Goal: Task Accomplishment & Management: Manage account settings

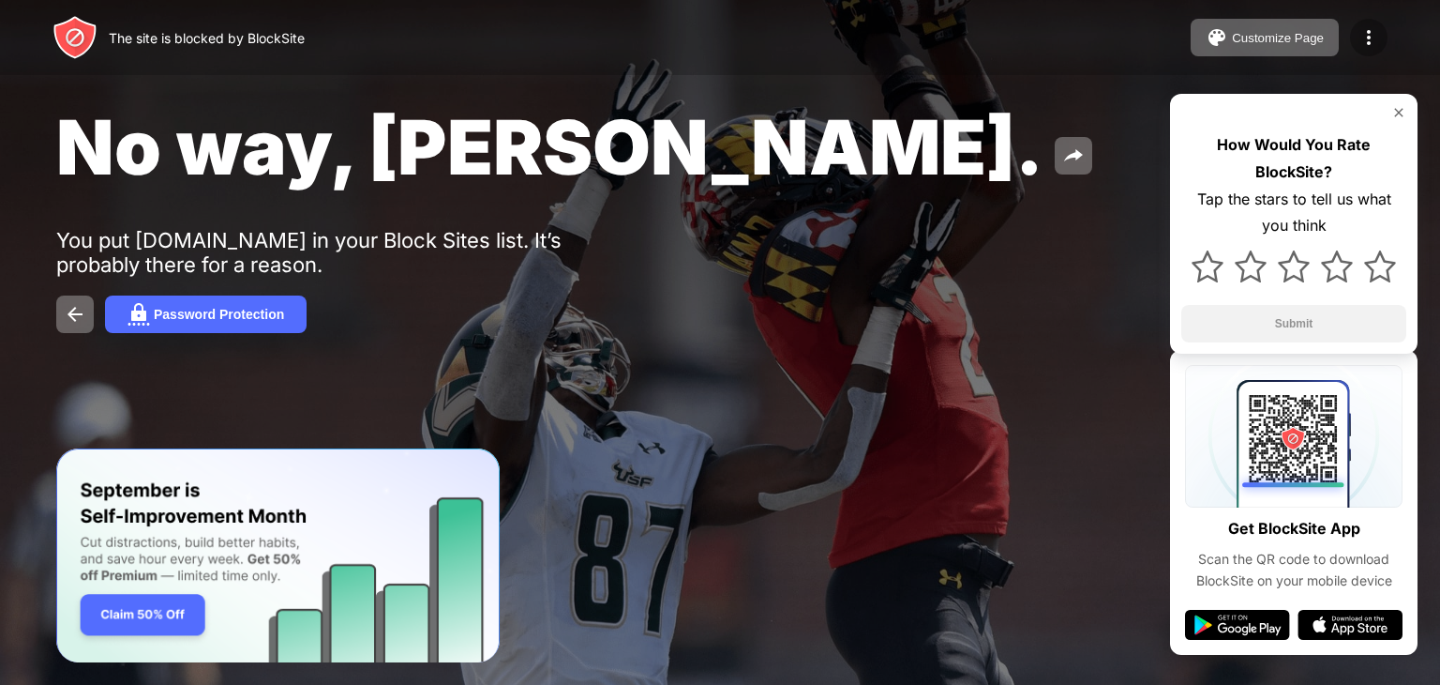
click at [1373, 36] on img at bounding box center [1369, 37] width 23 height 23
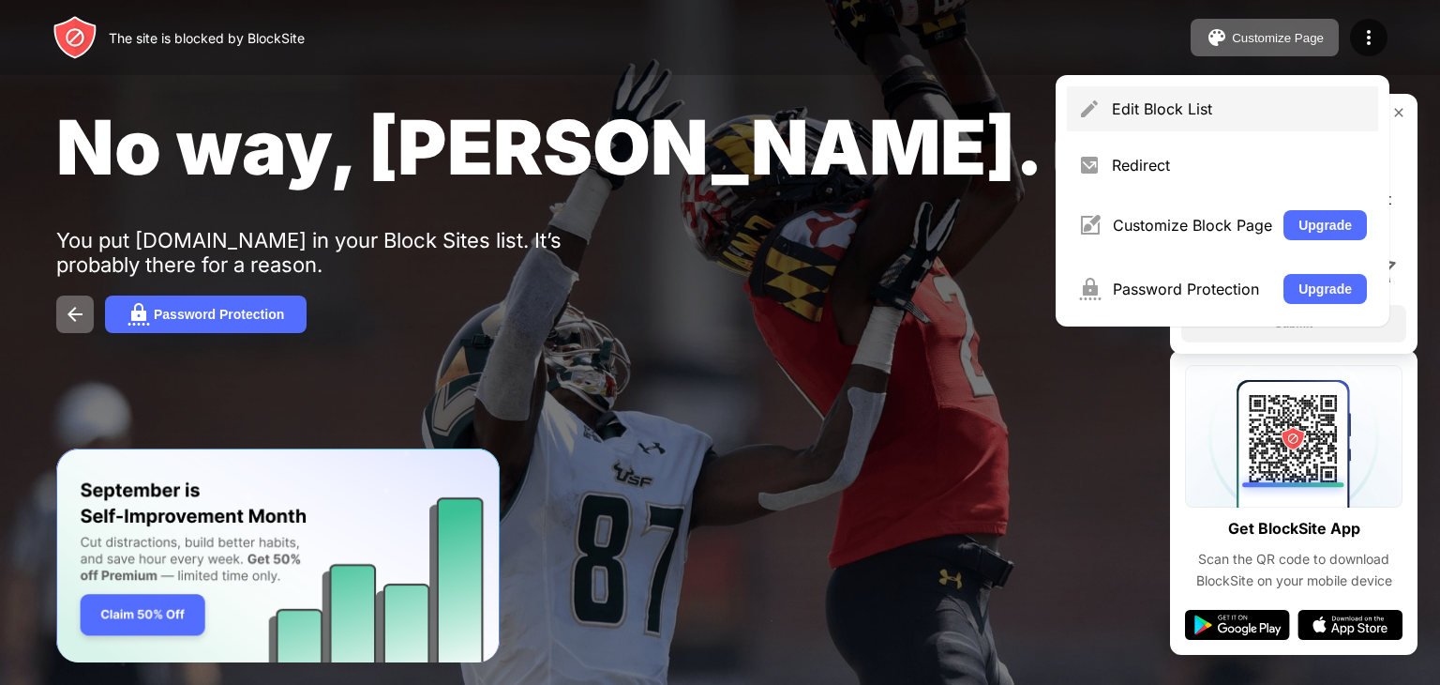
click at [1154, 115] on div "Edit Block List" at bounding box center [1239, 108] width 255 height 19
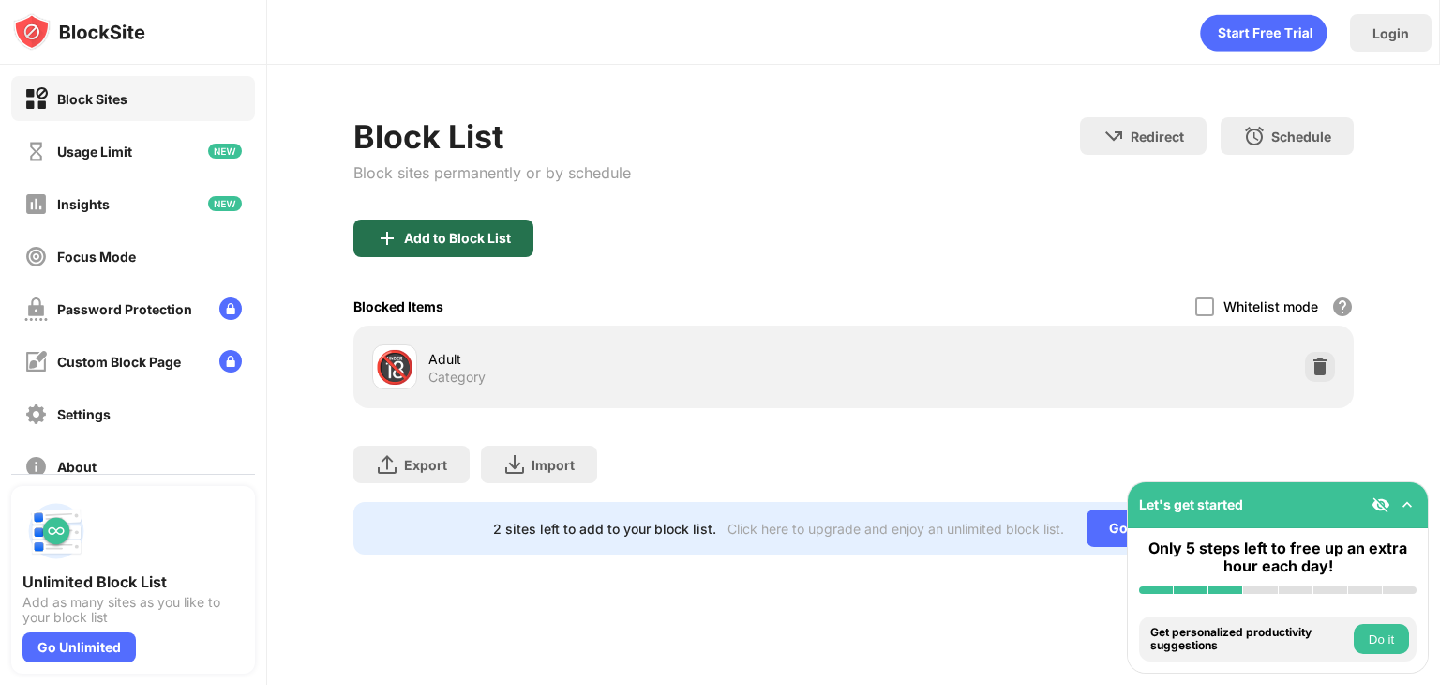
click at [418, 241] on div "Add to Block List" at bounding box center [457, 238] width 107 height 15
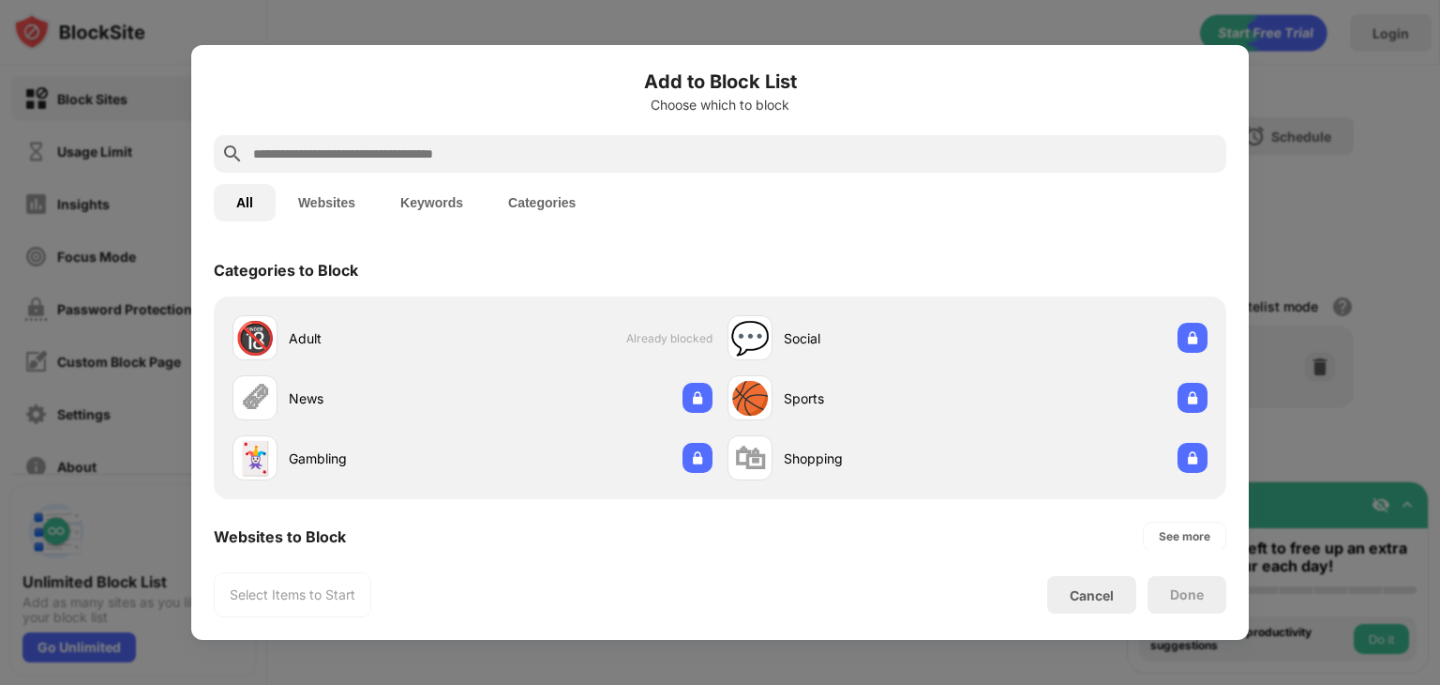
click at [501, 135] on div at bounding box center [720, 154] width 1013 height 38
click at [443, 151] on input "text" at bounding box center [735, 154] width 968 height 23
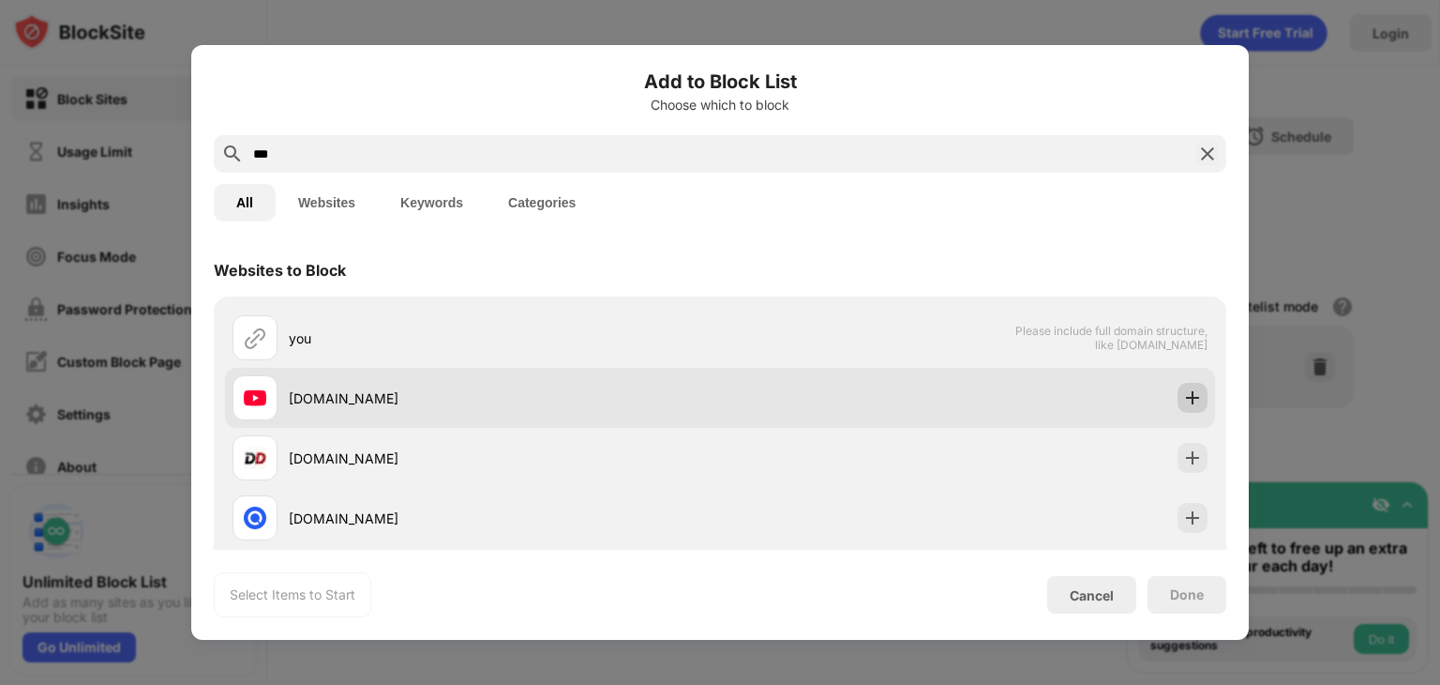
type input "***"
click at [1183, 395] on img at bounding box center [1192, 397] width 19 height 19
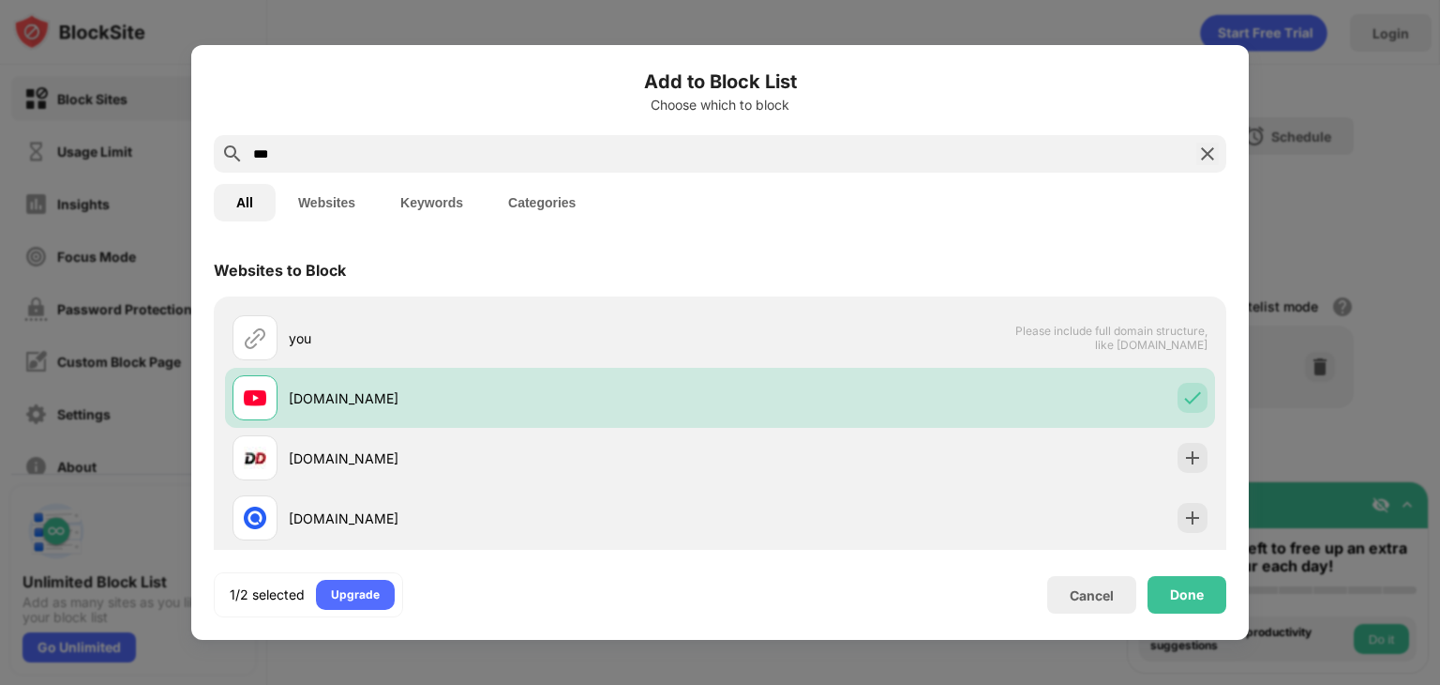
click at [1202, 161] on img at bounding box center [1207, 154] width 23 height 23
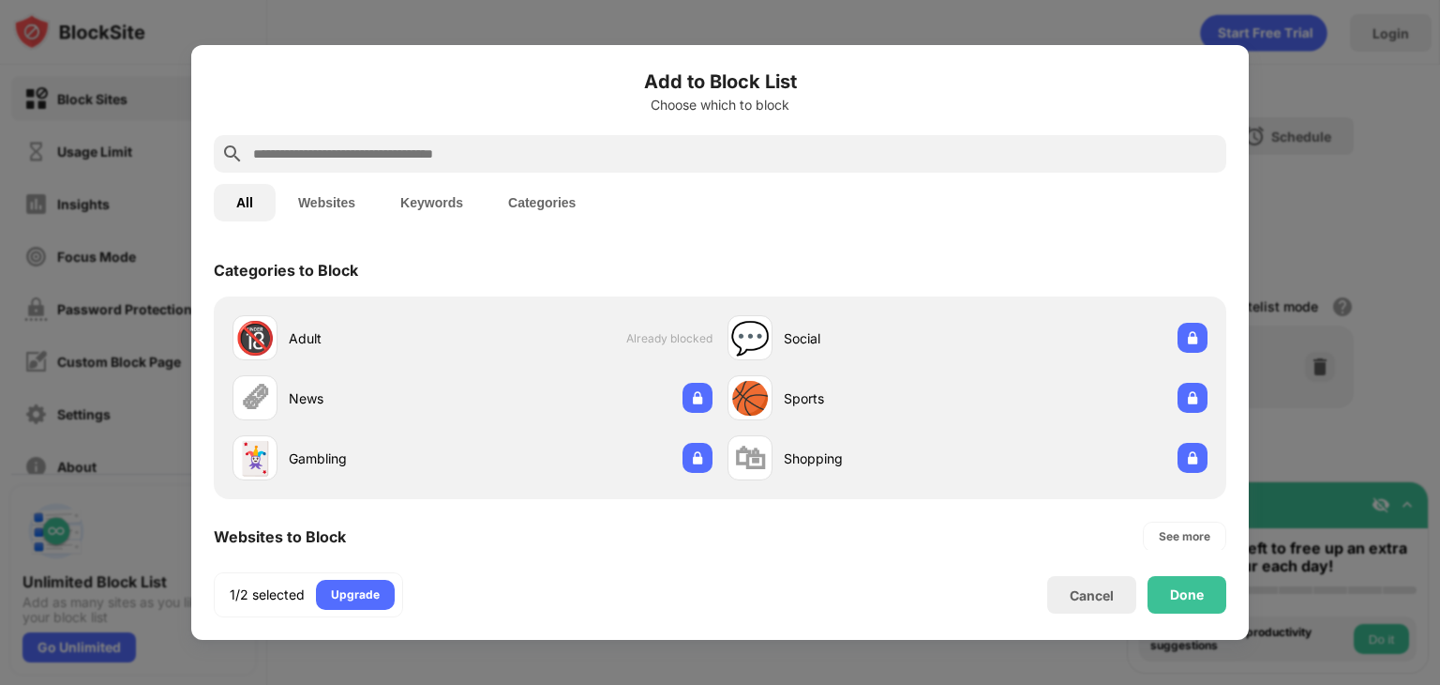
click at [719, 131] on div "Add to Block List Choose which to block" at bounding box center [720, 102] width 1013 height 68
click at [575, 158] on input "text" at bounding box center [735, 154] width 968 height 23
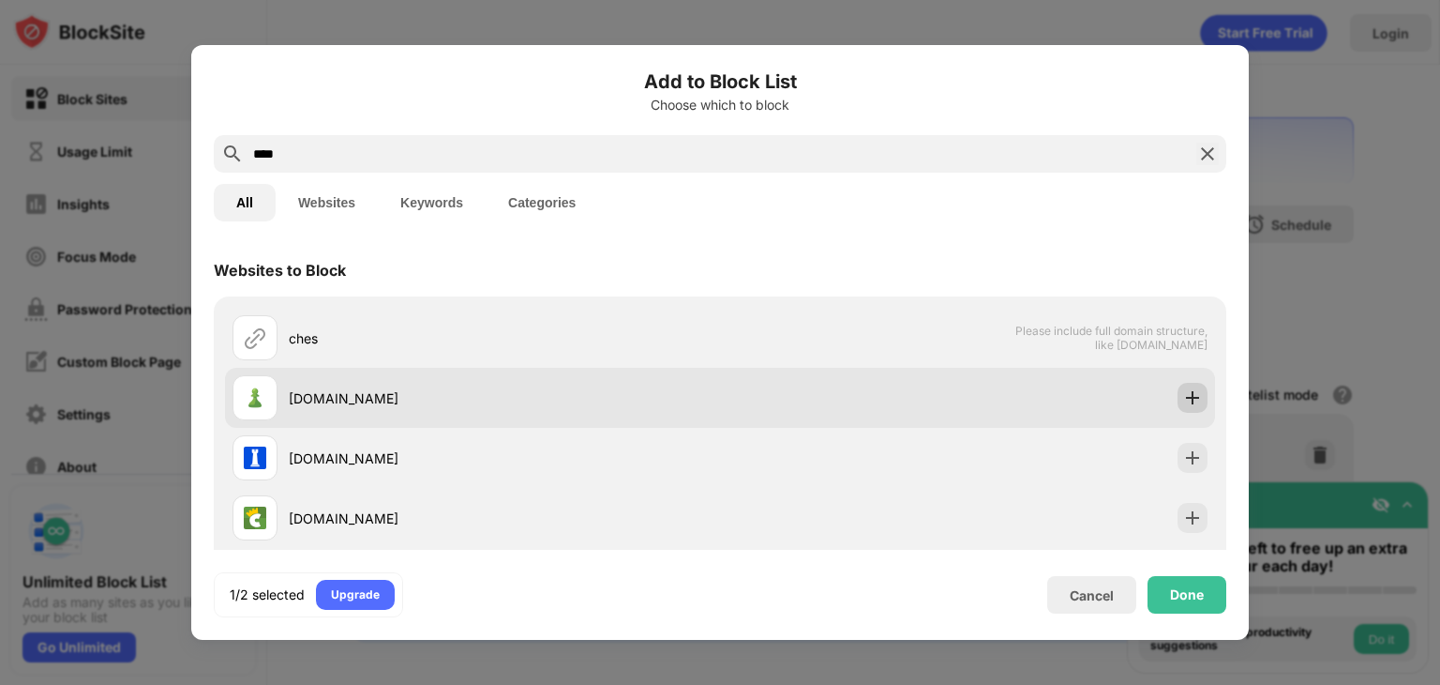
type input "****"
click at [1183, 394] on img at bounding box center [1192, 397] width 19 height 19
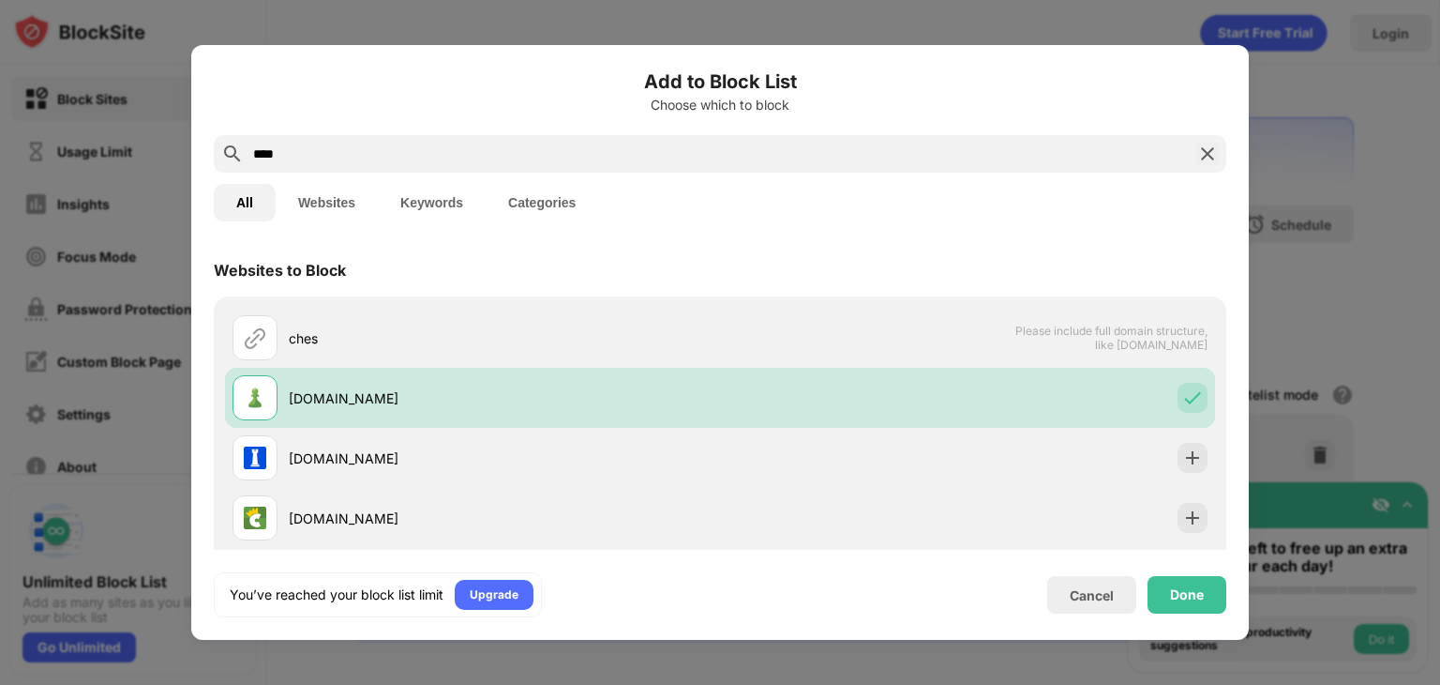
click at [1208, 155] on img at bounding box center [1207, 154] width 23 height 23
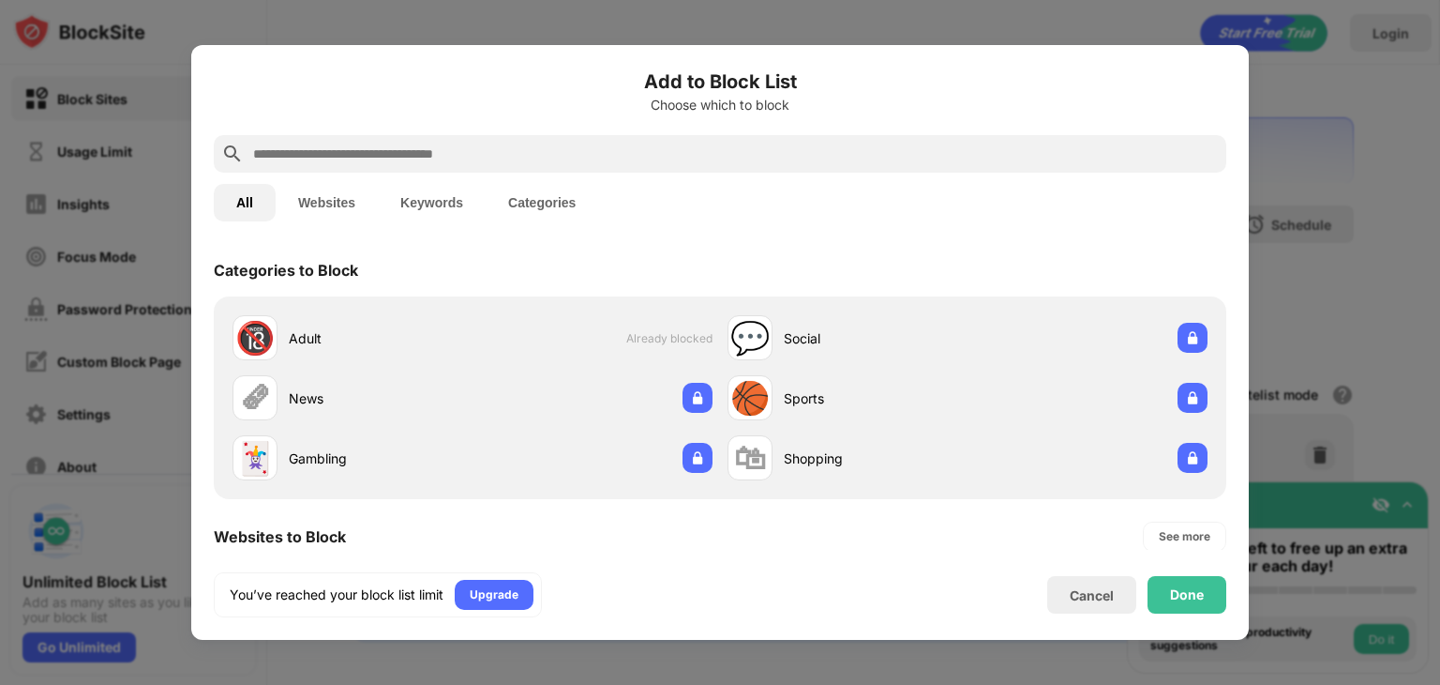
click at [591, 143] on input "text" at bounding box center [735, 154] width 968 height 23
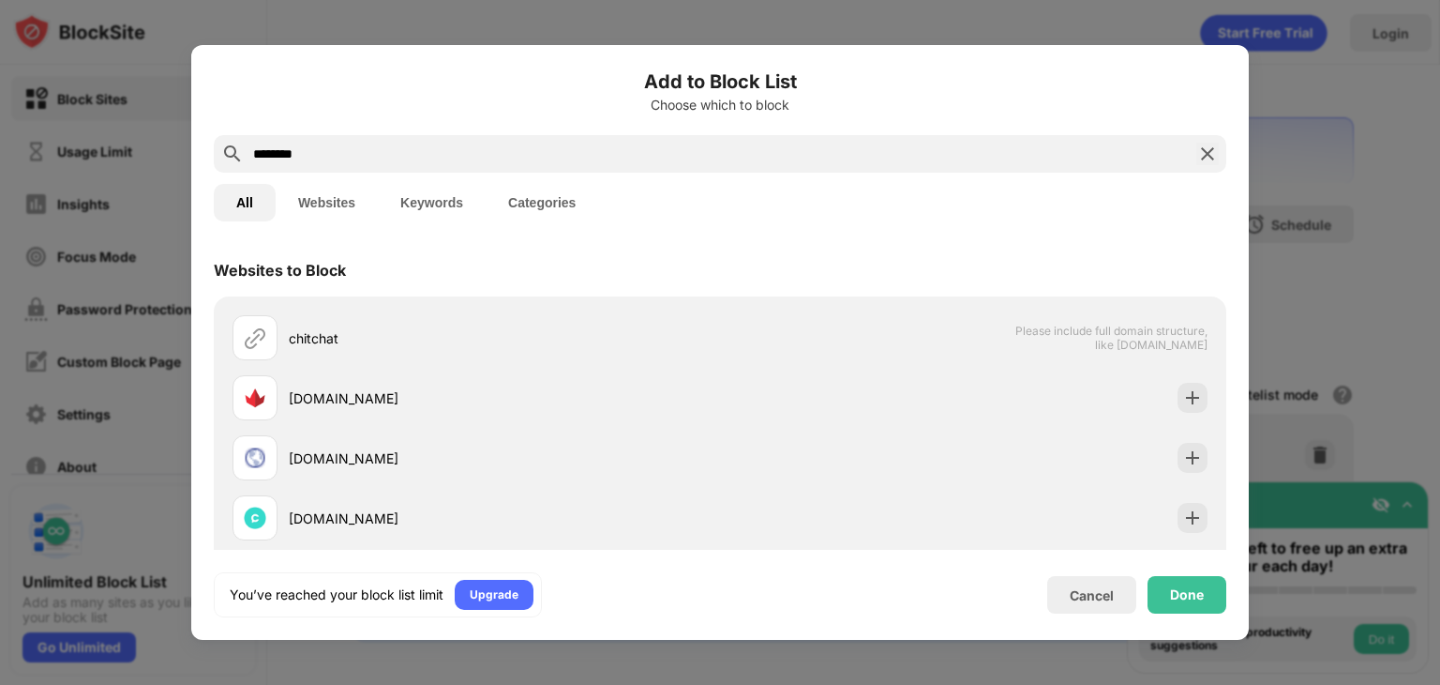
type input "********"
click at [1209, 161] on img at bounding box center [1207, 154] width 23 height 23
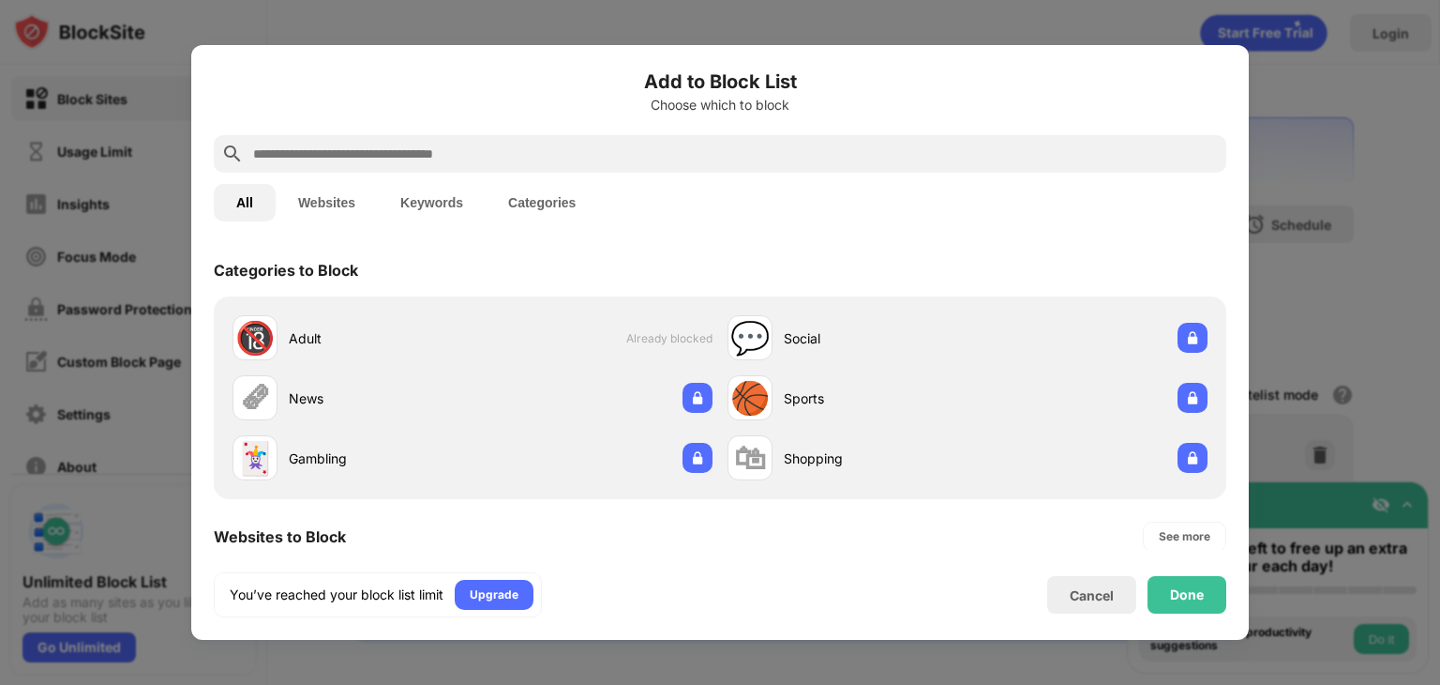
click at [1354, 182] on div at bounding box center [720, 342] width 1440 height 685
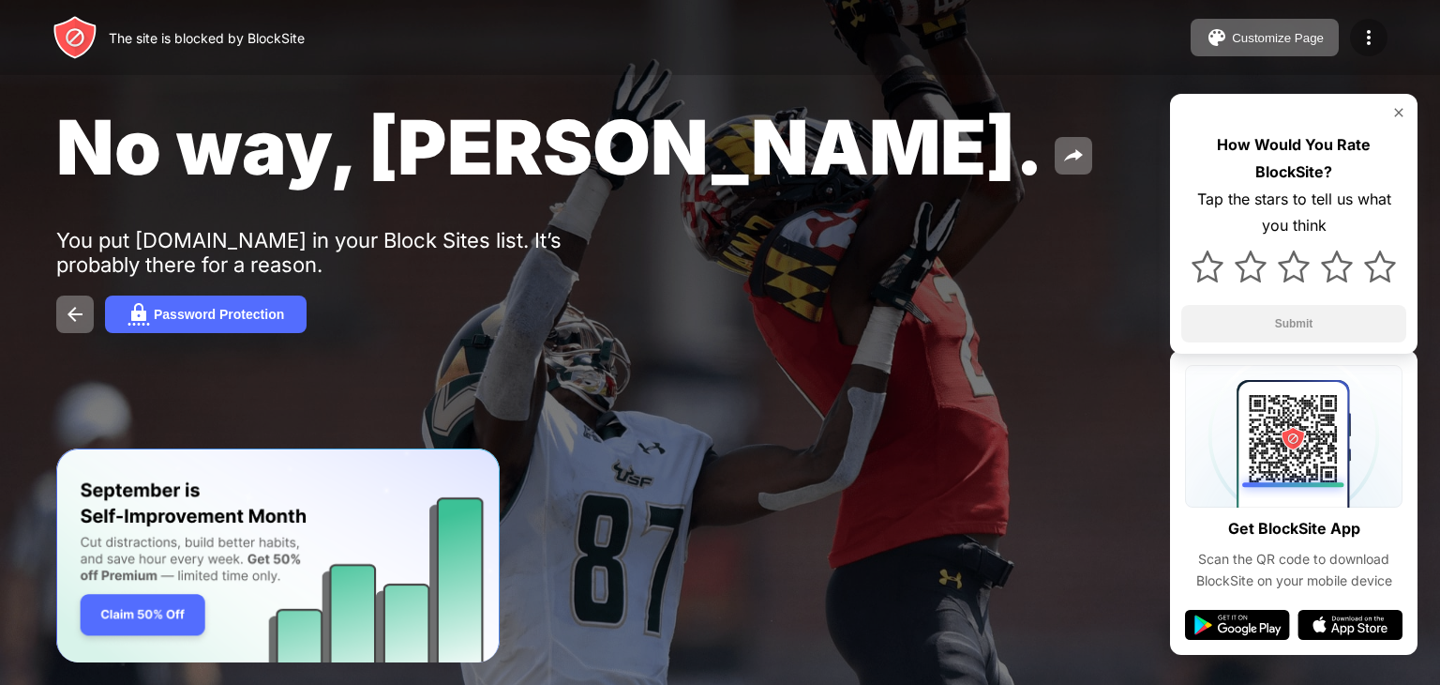
click at [1374, 41] on img at bounding box center [1369, 37] width 23 height 23
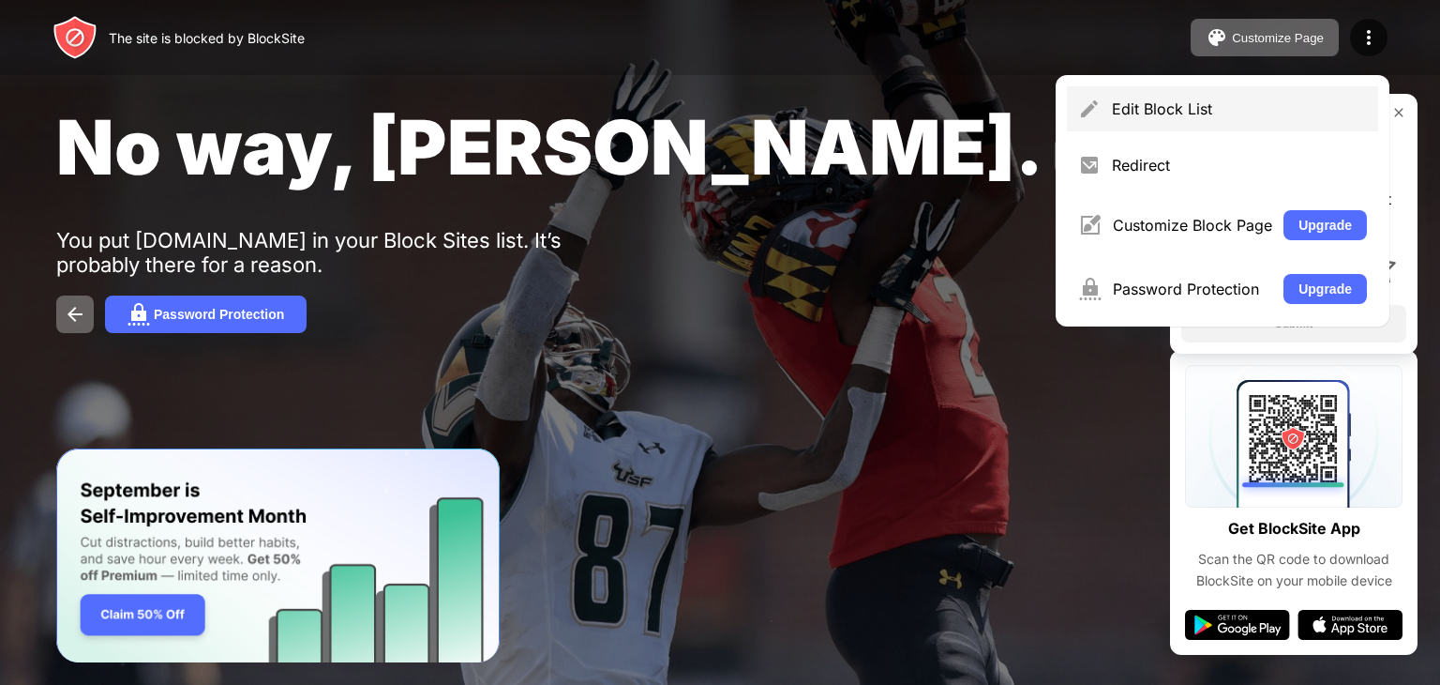
click at [1136, 105] on div "Edit Block List" at bounding box center [1239, 108] width 255 height 19
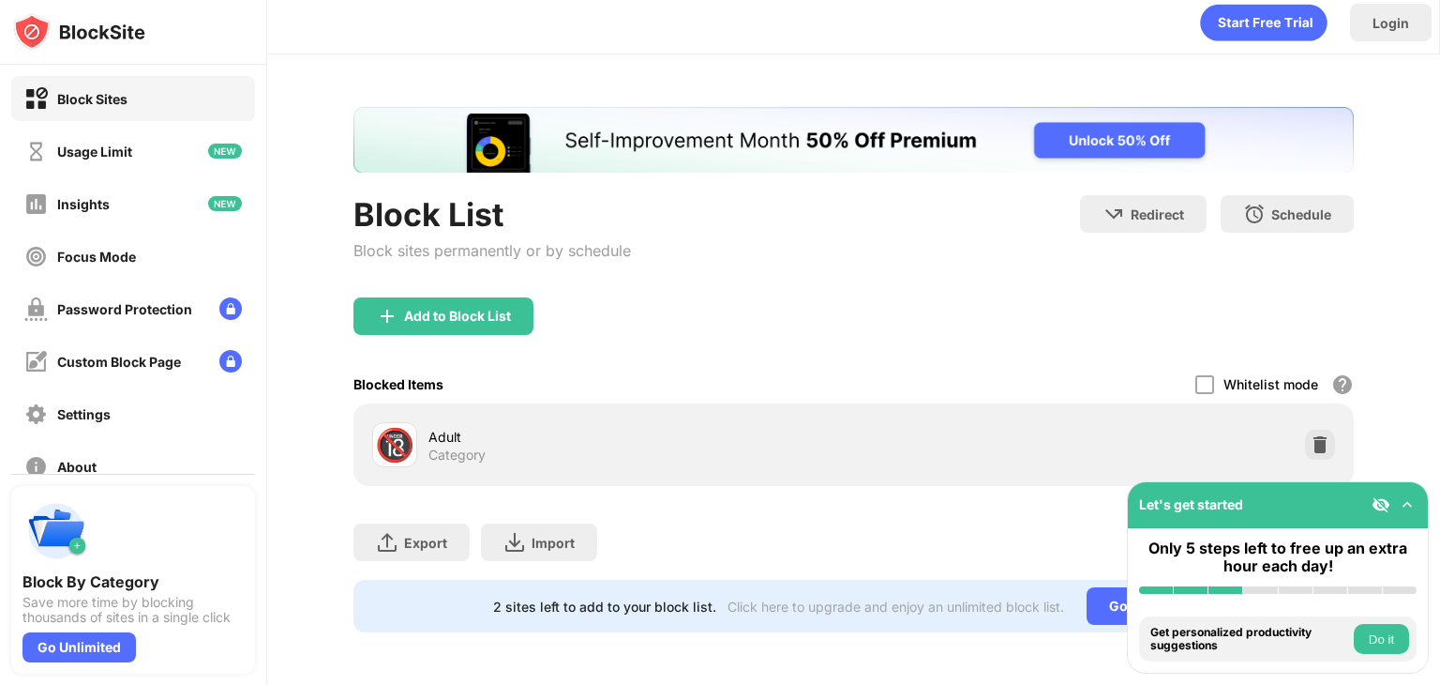
scroll to position [23, 0]
click at [410, 308] on div "Add to Block List" at bounding box center [457, 315] width 107 height 15
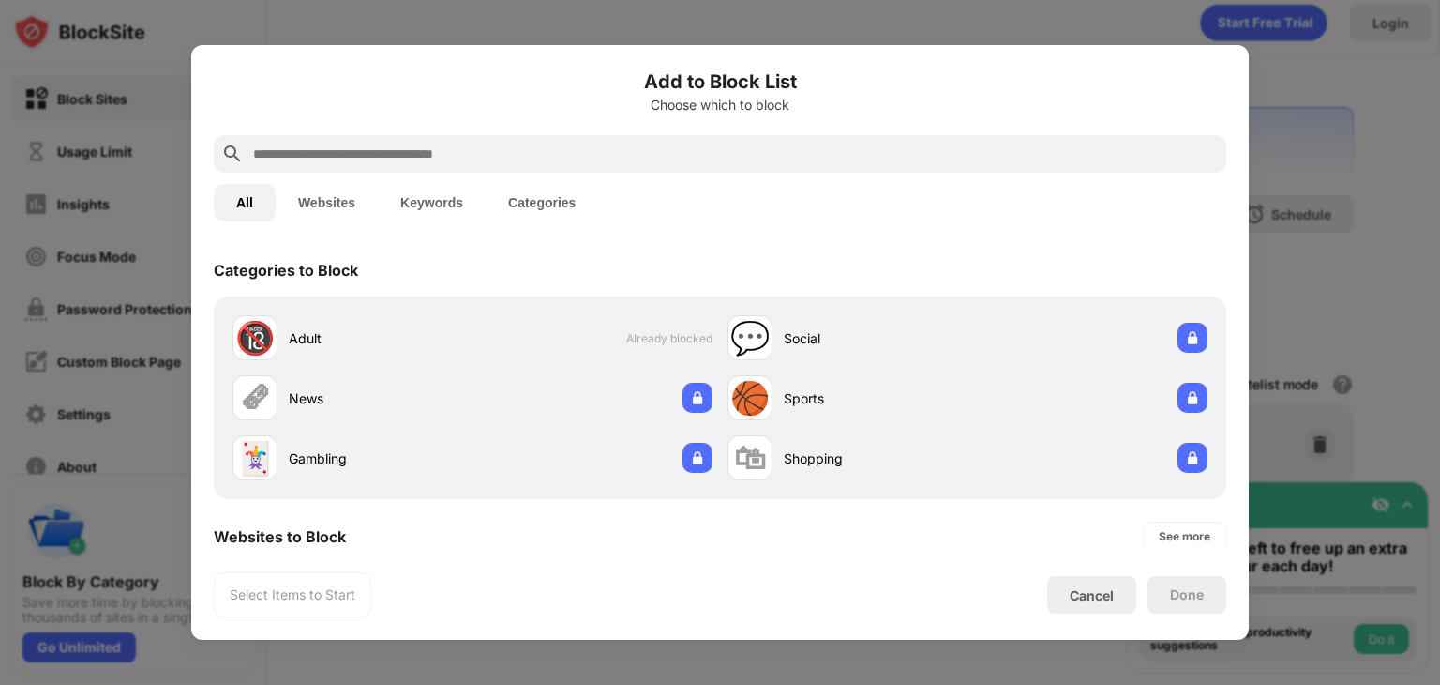
click at [435, 147] on input "text" at bounding box center [735, 154] width 968 height 23
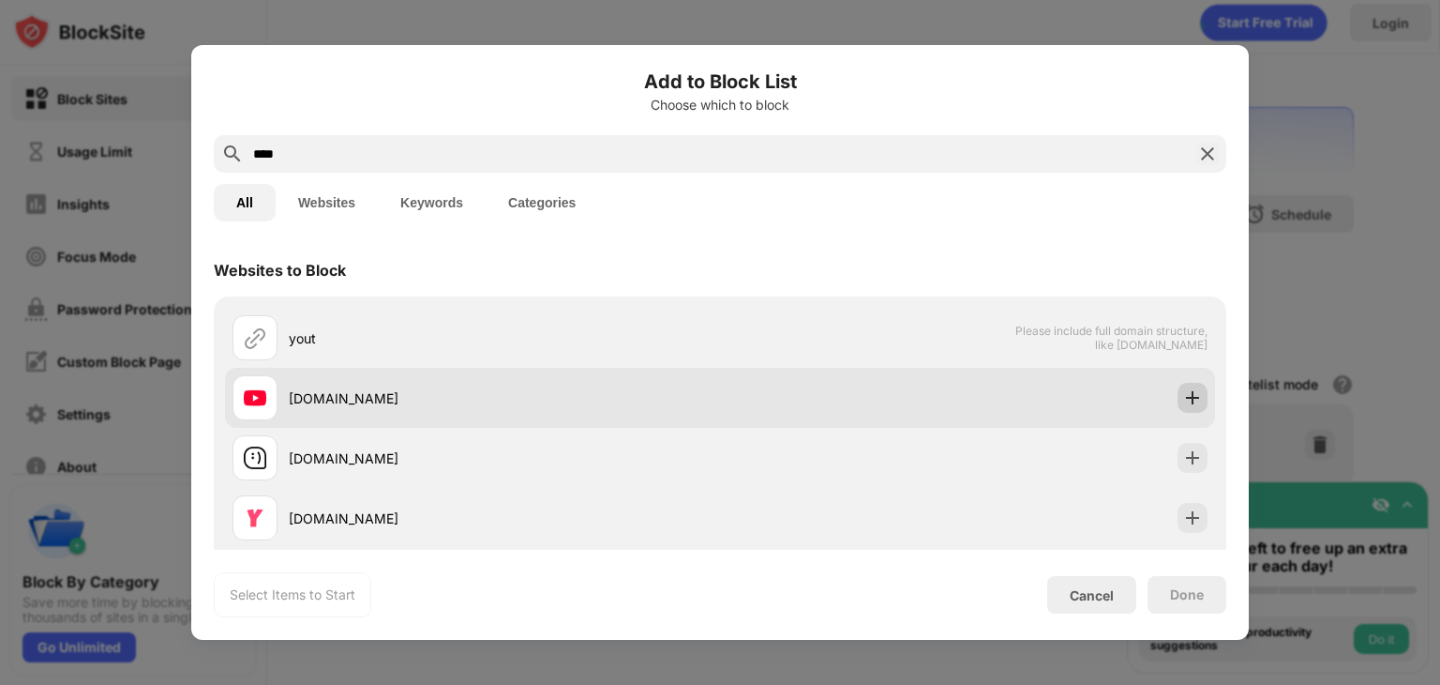
type input "****"
click at [1183, 391] on img at bounding box center [1192, 397] width 19 height 19
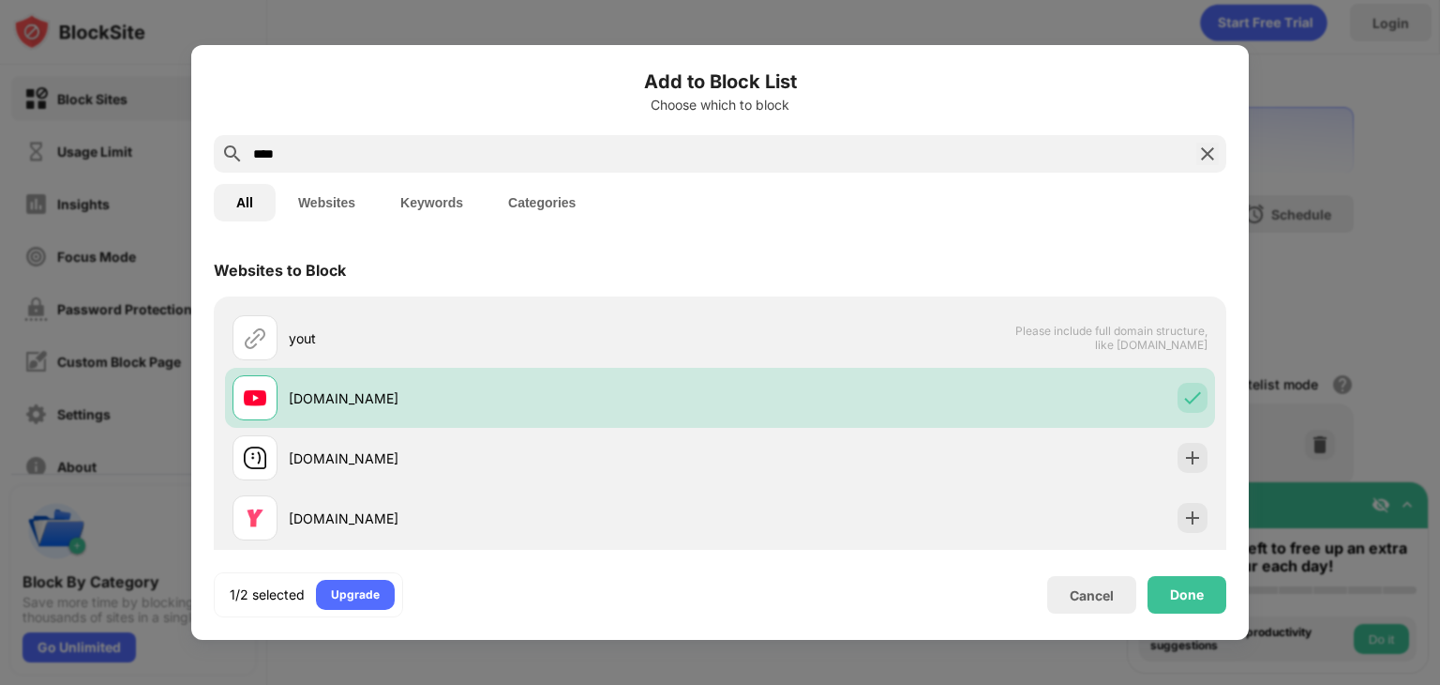
click at [1207, 151] on img at bounding box center [1207, 154] width 23 height 23
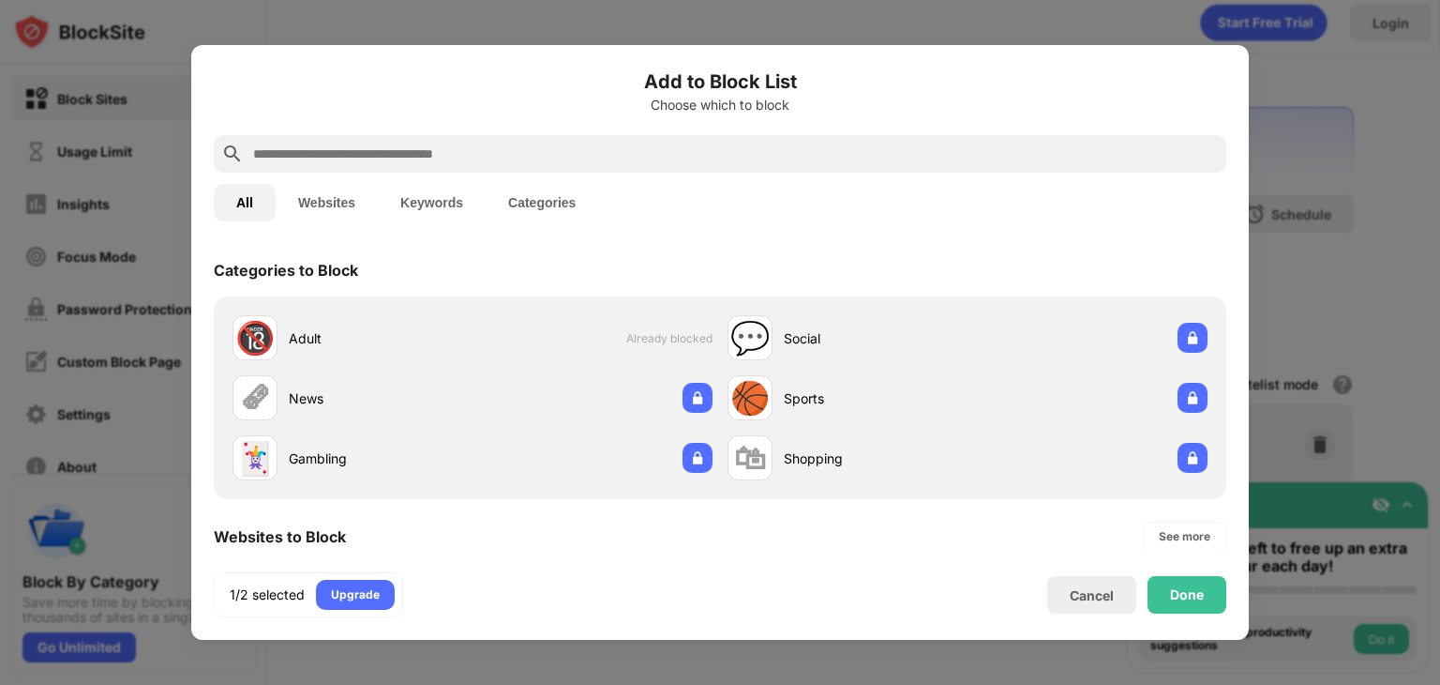
click at [336, 157] on input "text" at bounding box center [735, 154] width 968 height 23
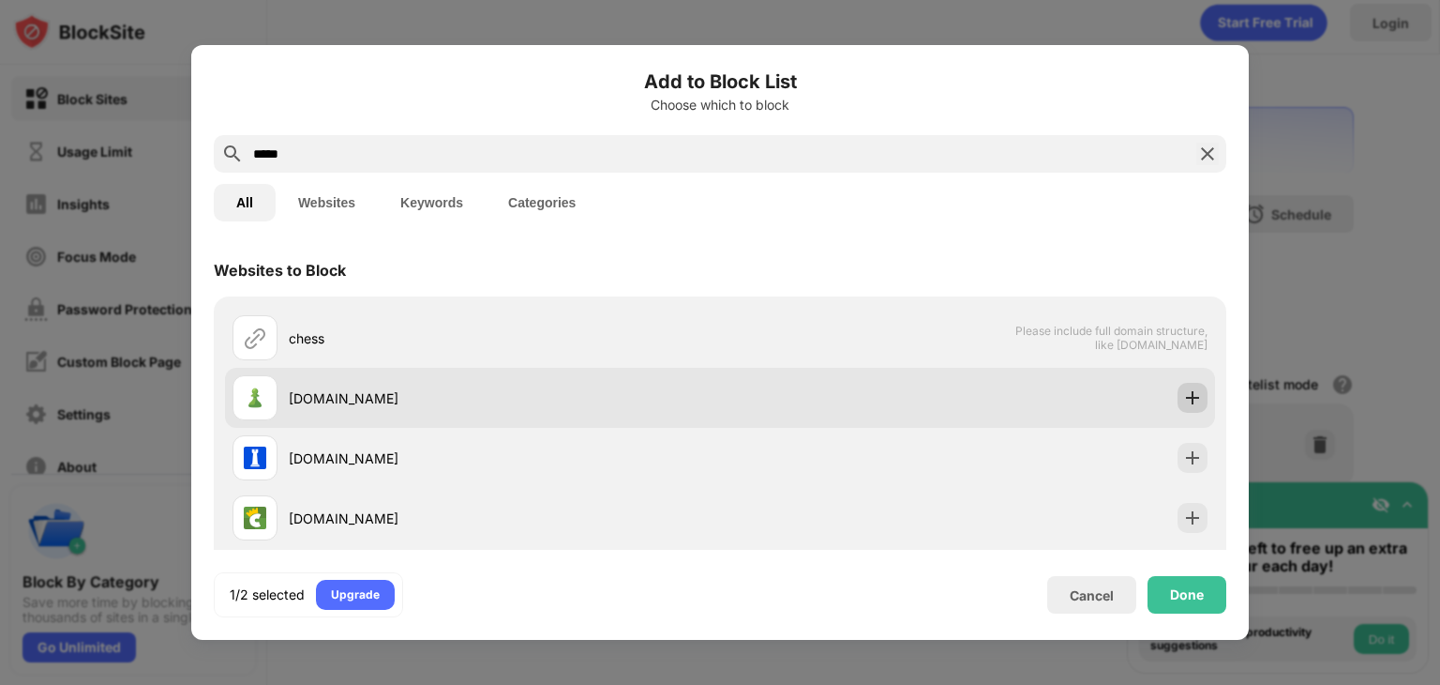
type input "*****"
click at [1183, 402] on img at bounding box center [1192, 397] width 19 height 19
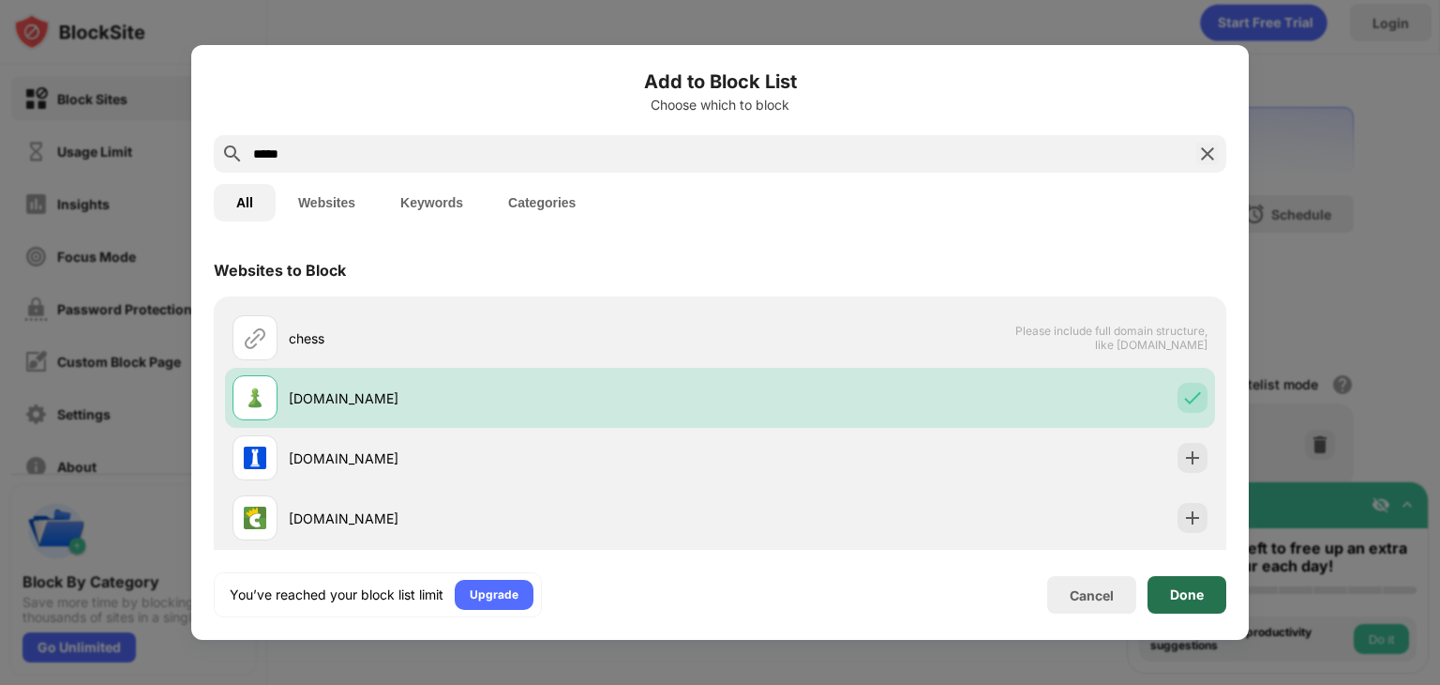
click at [1179, 587] on div "Done" at bounding box center [1187, 594] width 34 height 15
